Goal: Check status: Check status

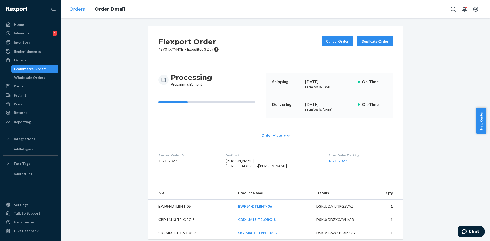
scroll to position [214, 0]
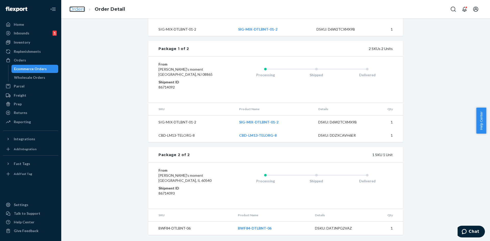
click at [81, 10] on link "Orders" at bounding box center [77, 9] width 16 height 6
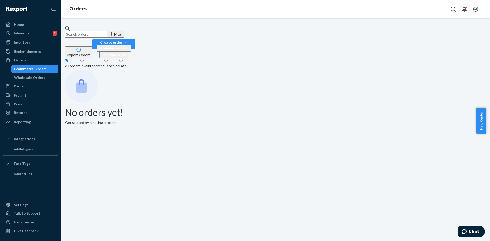
drag, startPoint x: 115, startPoint y: 30, endPoint x: 100, endPoint y: 28, distance: 15.3
click at [100, 31] on input "text" at bounding box center [86, 34] width 42 height 7
paste input "328056"
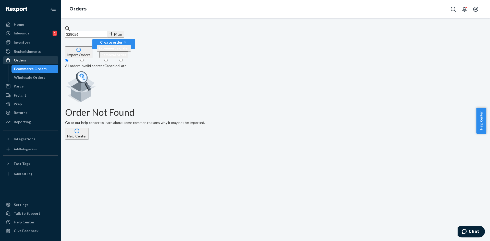
type input "328056"
click at [30, 63] on div "Orders" at bounding box center [31, 60] width 54 height 7
click at [19, 57] on div "Orders" at bounding box center [31, 60] width 54 height 7
click at [20, 2] on div at bounding box center [30, 9] width 55 height 18
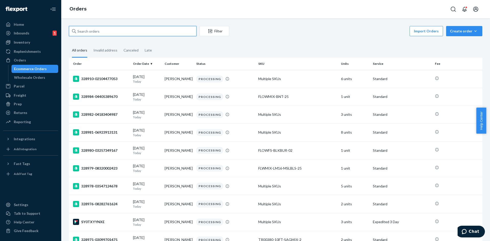
click at [124, 33] on input "text" at bounding box center [133, 31] width 128 height 10
paste input "328056"
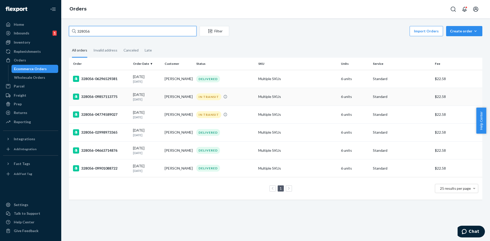
type input "328056"
click at [153, 92] on div "09/09/2025 13 days ago" at bounding box center [147, 96] width 28 height 9
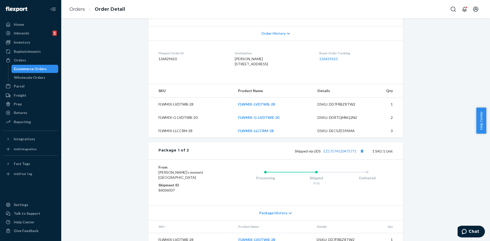
scroll to position [153, 0]
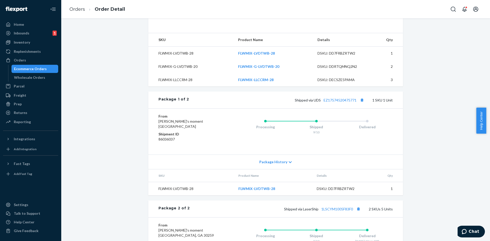
drag, startPoint x: 490, startPoint y: 118, endPoint x: 490, endPoint y: 155, distance: 36.8
click at [486, 155] on body "Home Inbounds 1 Shipping Plans Problems 1 Inventory Products Replenishments Ord…" at bounding box center [245, 120] width 490 height 241
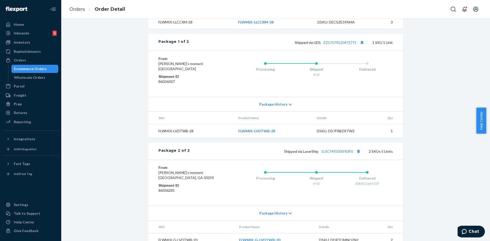
click at [449, 161] on div "Shopify Order # 328056-09857113775 • Standard / $22.58 View Details Create Retu…" at bounding box center [275, 40] width 421 height 451
click at [347, 45] on link "EZ17574520475771" at bounding box center [340, 42] width 33 height 4
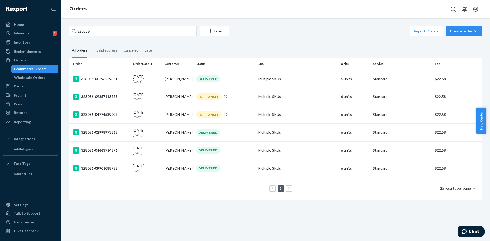
click at [283, 29] on div "Import Orders Create order Ecommerce order Removal order" at bounding box center [357, 31] width 250 height 11
click at [163, 115] on td "Emma Ivancich" at bounding box center [179, 115] width 32 height 18
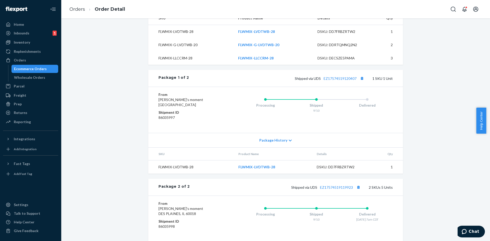
scroll to position [181, 0]
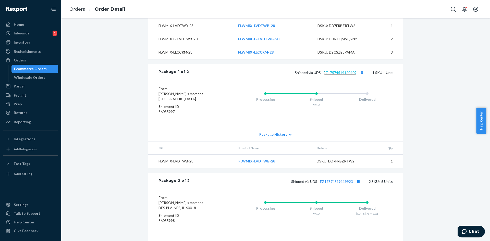
click at [334, 75] on link "EZ17574519120407" at bounding box center [340, 72] width 33 height 4
